Goal: Find specific page/section: Find specific page/section

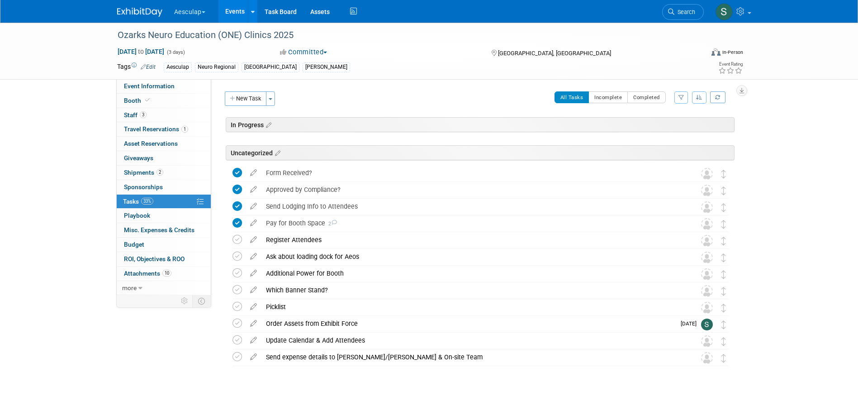
click at [243, 8] on link "Events" at bounding box center [235, 11] width 33 height 23
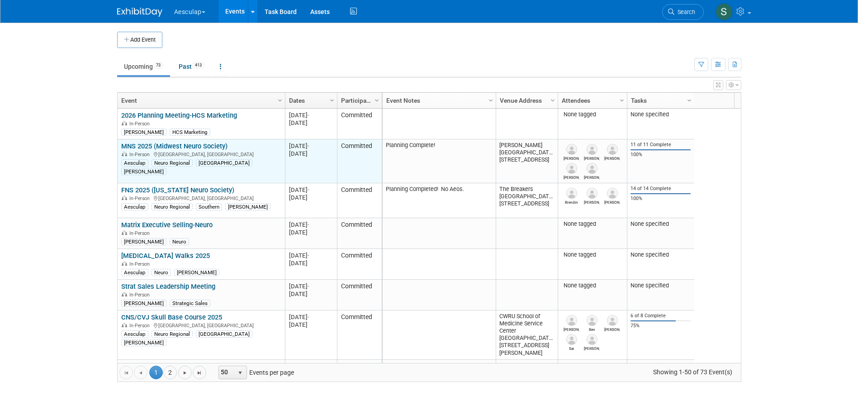
click at [154, 145] on link "MNS 2025 (Midwest Neuro Society)" at bounding box center [174, 146] width 106 height 8
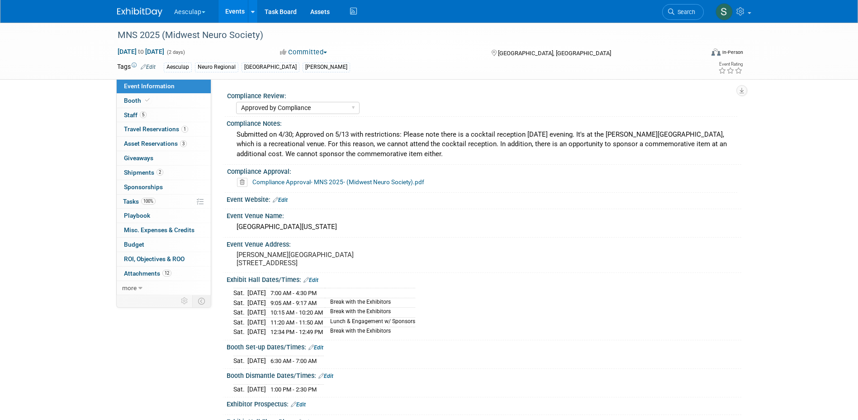
select select "Approved by Compliance"
select select "Neuro"
click at [521, 251] on div "Event Venue Address: [PERSON_NAME][GEOGRAPHIC_DATA] [STREET_ADDRESS]" at bounding box center [482, 255] width 519 height 35
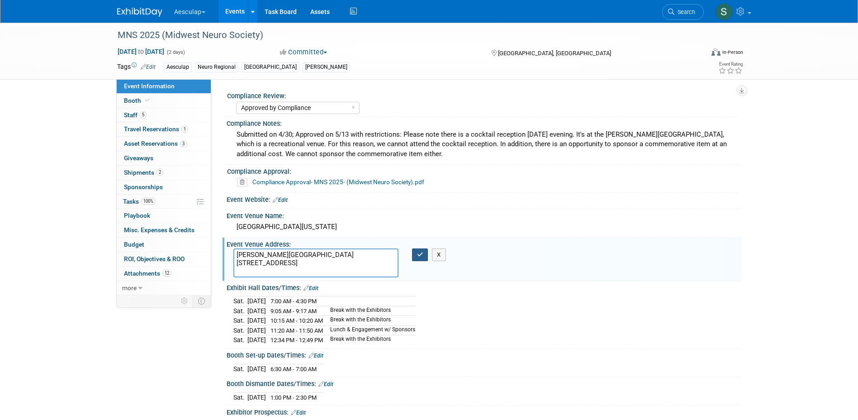
click at [419, 255] on icon "button" at bounding box center [420, 255] width 6 height 6
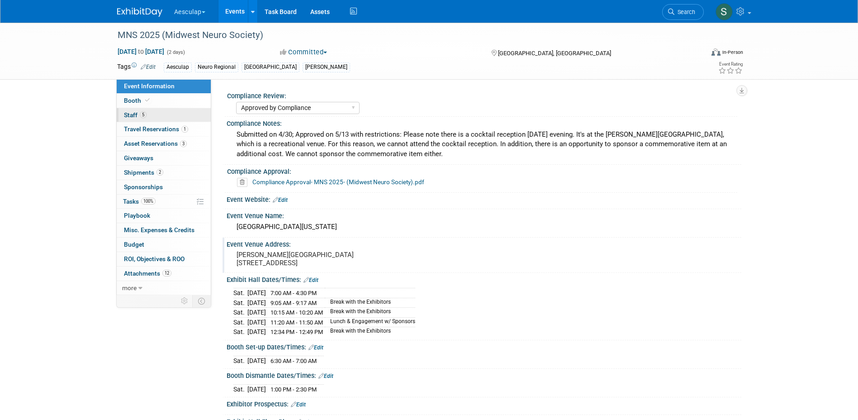
click at [130, 118] on span "Staff 5" at bounding box center [135, 114] width 23 height 7
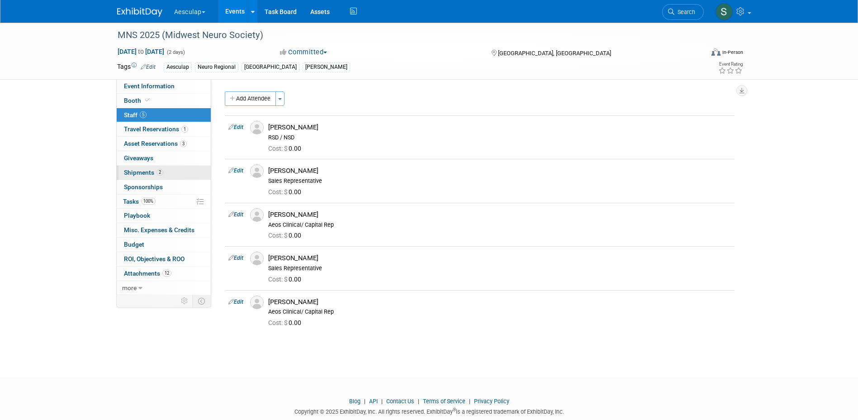
click at [127, 173] on span "Shipments 2" at bounding box center [143, 172] width 39 height 7
